Goal: Information Seeking & Learning: Find specific fact

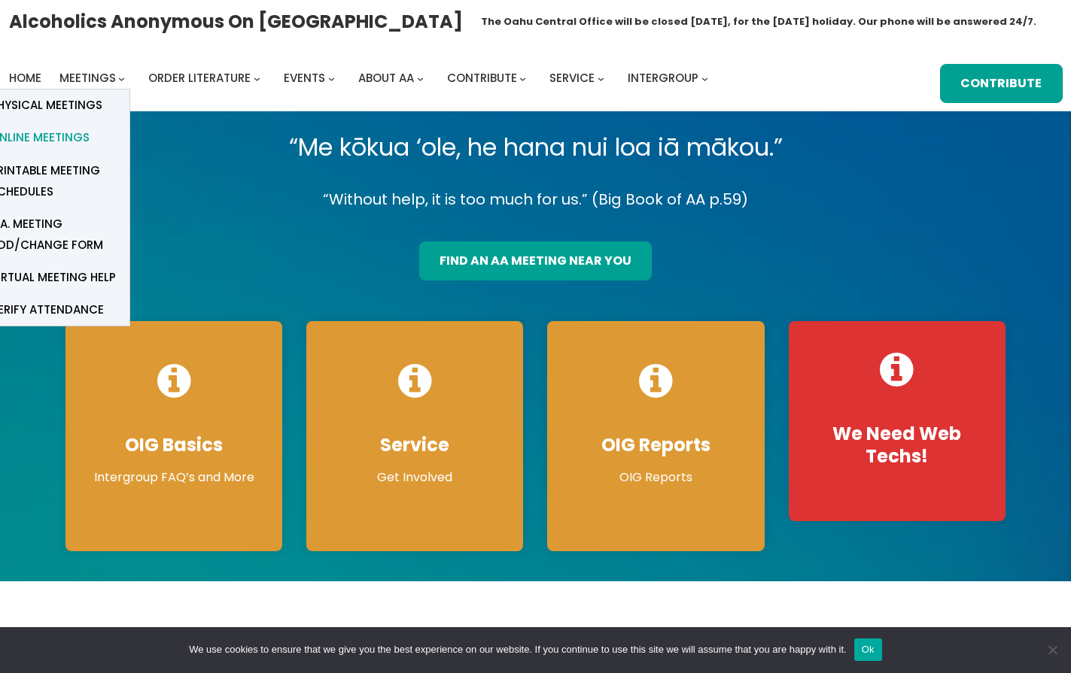
click at [75, 132] on span "Online Meetings" at bounding box center [39, 137] width 99 height 21
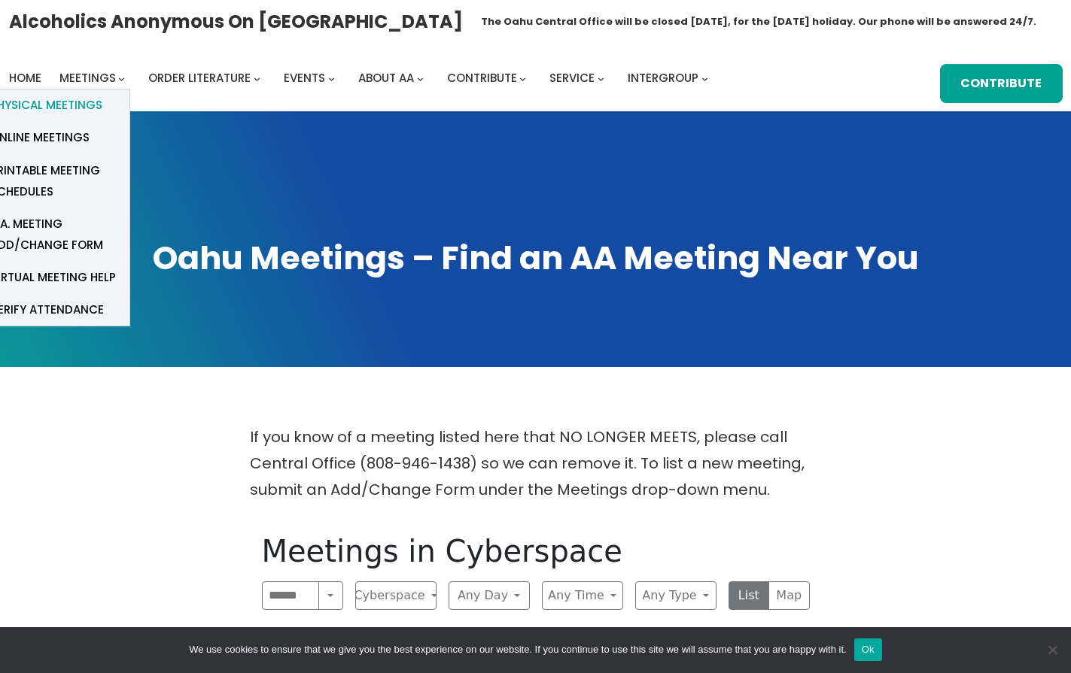
click at [67, 102] on span "Physical Meetings" at bounding box center [46, 105] width 112 height 21
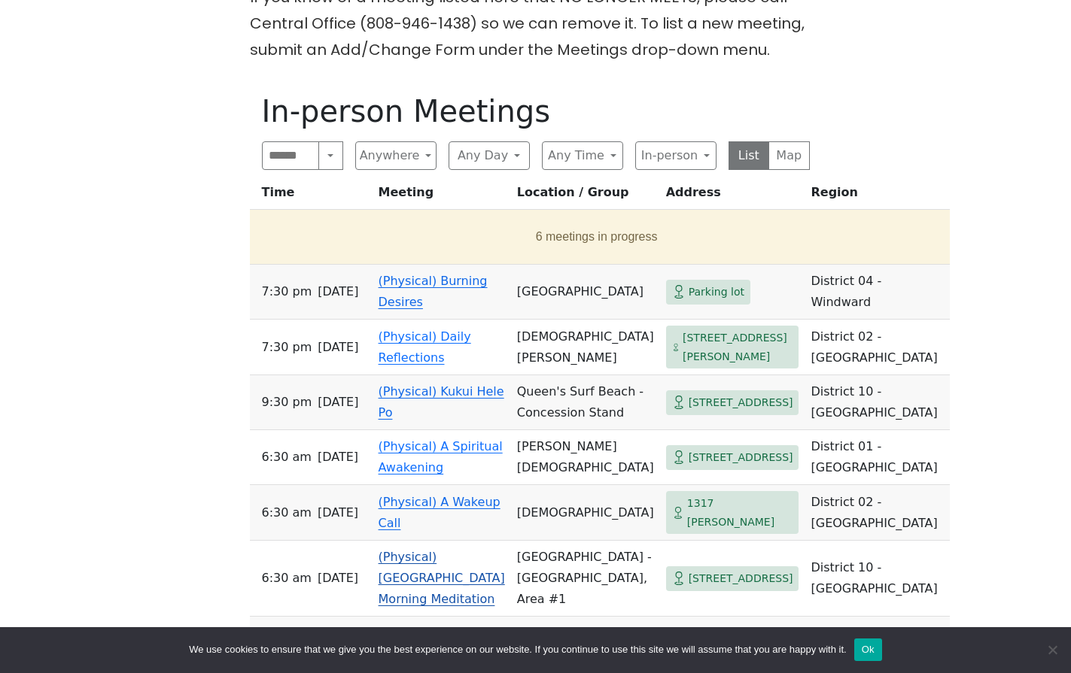
scroll to position [423, 0]
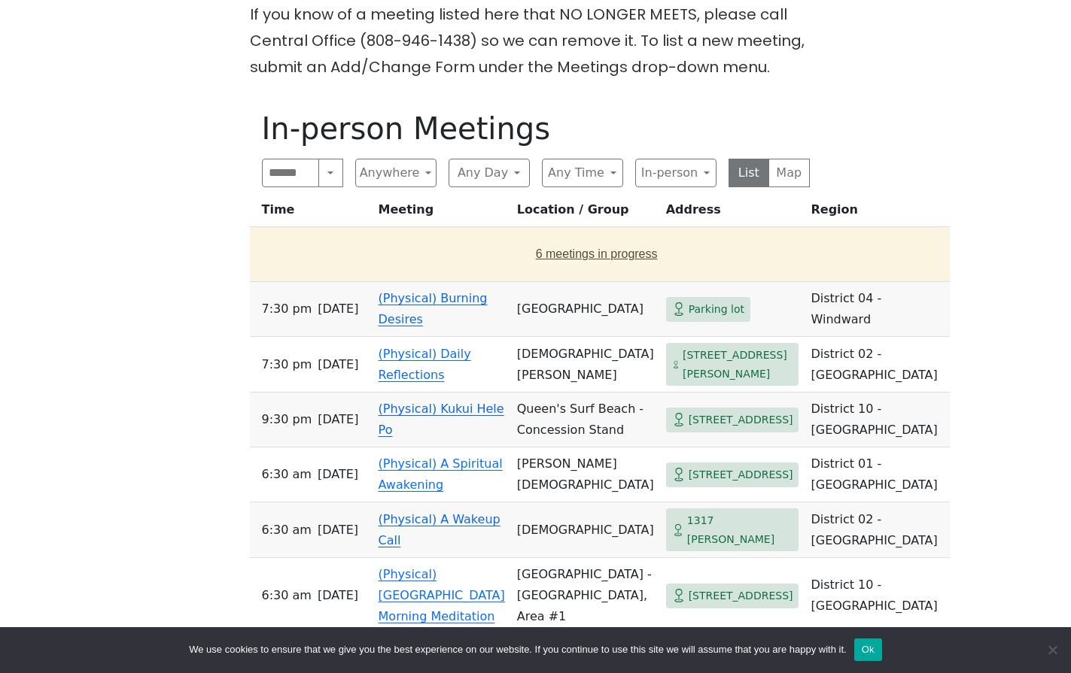
click at [511, 262] on button "6 meetings in progress" at bounding box center [597, 254] width 682 height 42
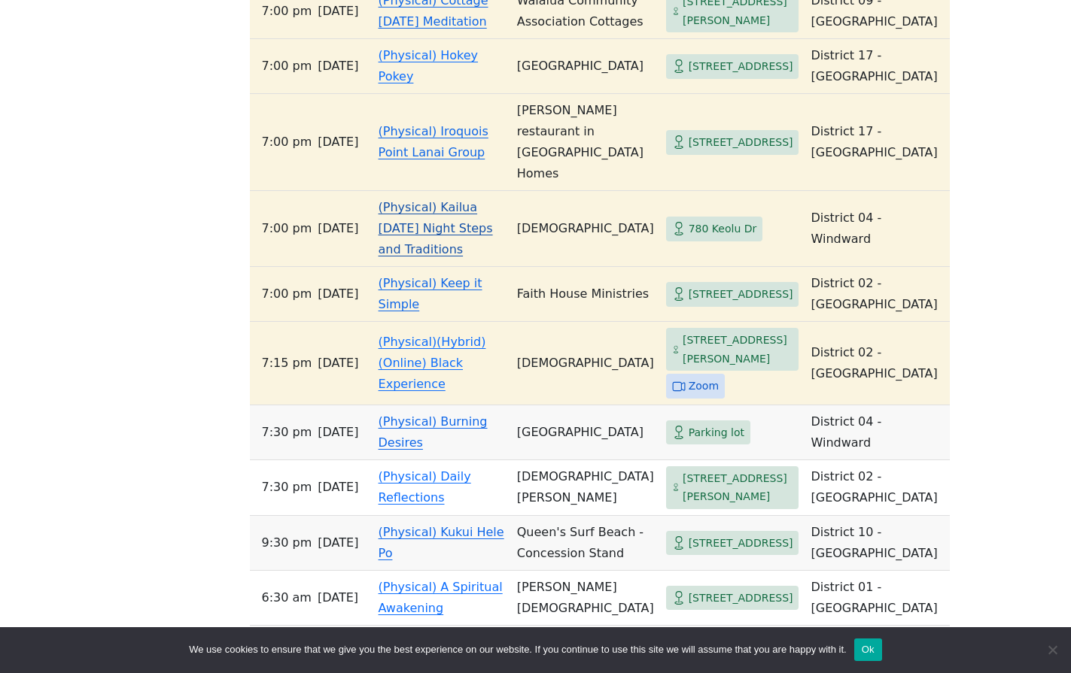
scroll to position [679, 0]
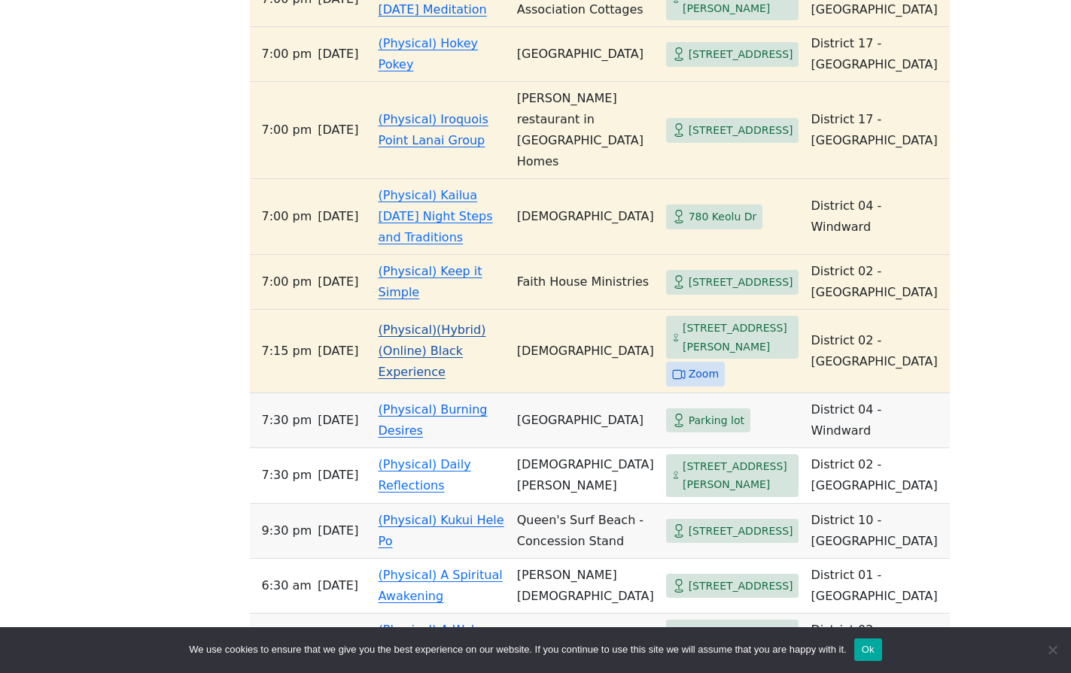
click at [668, 387] on span "Zoom" at bounding box center [695, 374] width 59 height 25
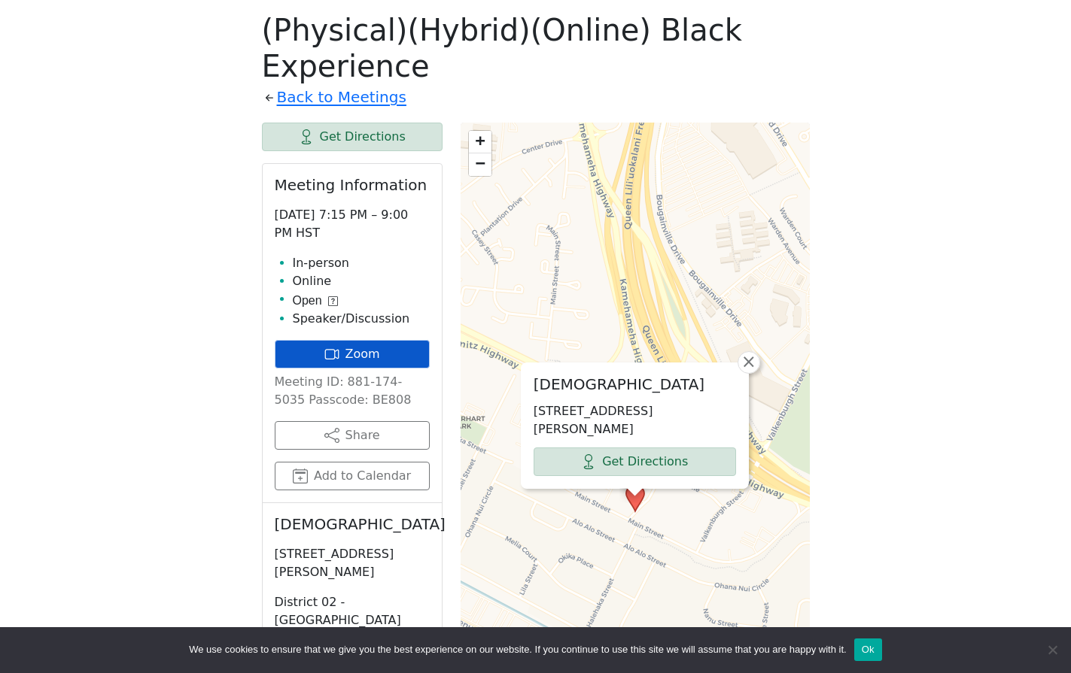
click at [345, 357] on link "Zoom" at bounding box center [352, 354] width 155 height 29
click at [350, 382] on p "Meeting ID: 881-174-5035 Passcode: BE808" at bounding box center [352, 391] width 155 height 36
drag, startPoint x: 339, startPoint y: 381, endPoint x: 371, endPoint y: 383, distance: 32.4
click at [829, 261] on div "If you know of a meeting listed here that NO LONGER MEETS, please call Central …" at bounding box center [535, 471] width 964 height 1136
click at [362, 350] on link "Zoom" at bounding box center [352, 354] width 155 height 29
